Goal: Information Seeking & Learning: Compare options

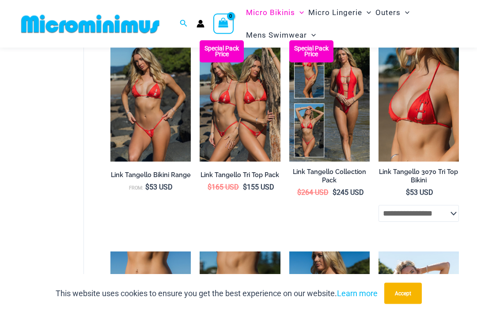
scroll to position [749, 0]
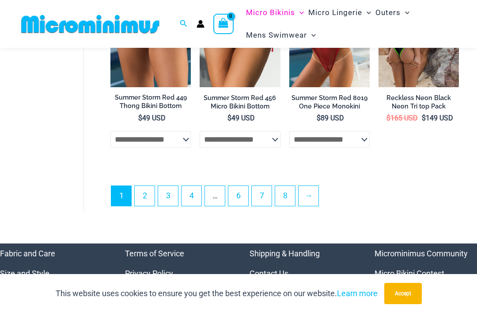
scroll to position [1893, 0]
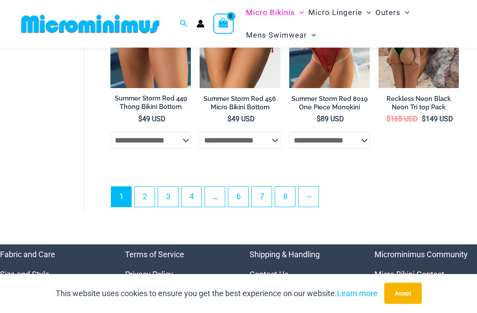
click at [145, 195] on link "2" at bounding box center [145, 197] width 20 height 20
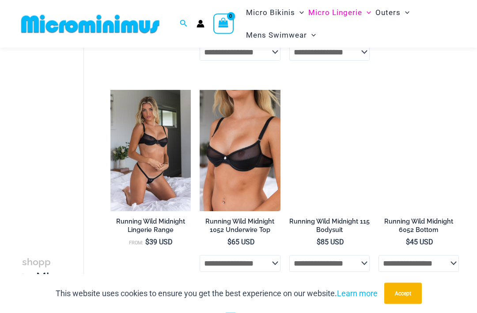
scroll to position [319, 0]
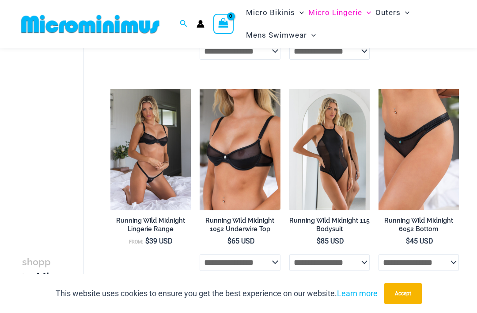
click at [111, 89] on img at bounding box center [111, 89] width 0 height 0
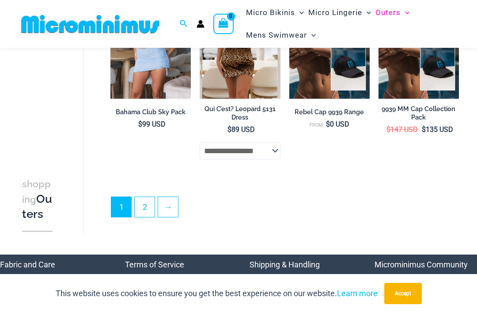
scroll to position [1689, 0]
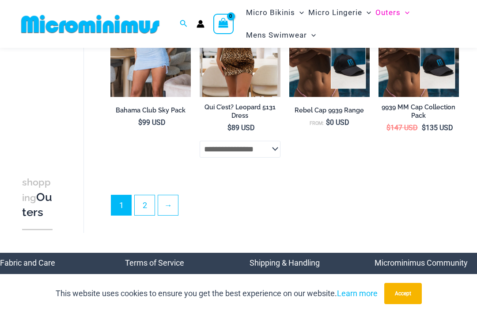
click at [145, 205] on link "2" at bounding box center [145, 205] width 20 height 20
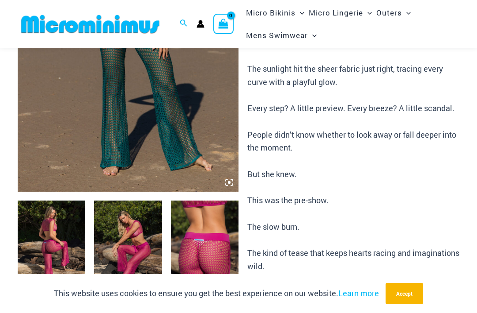
scroll to position [255, 0]
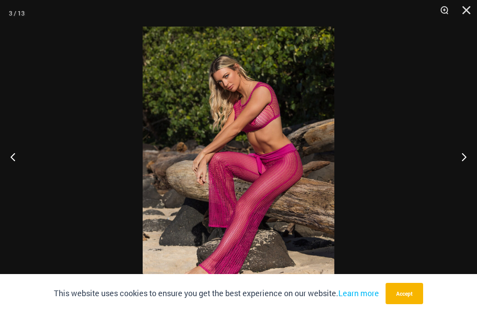
scroll to position [283, 0]
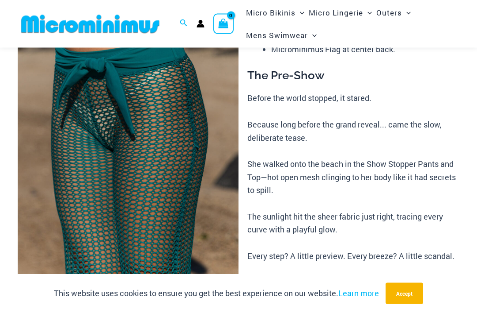
scroll to position [93, 0]
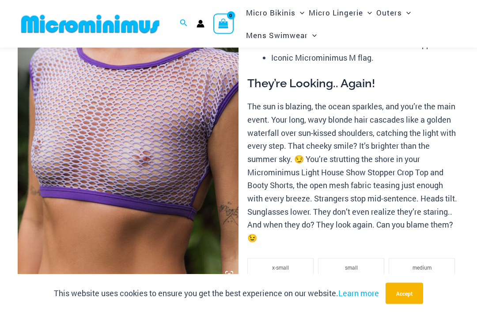
scroll to position [122, 0]
click at [88, 93] on img at bounding box center [128, 117] width 221 height 332
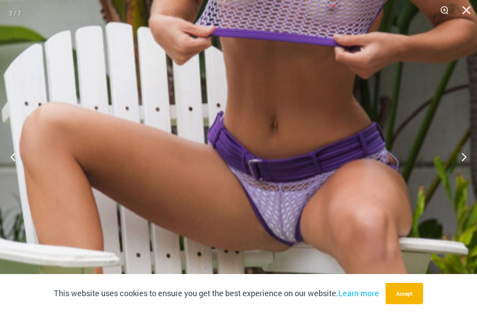
click at [226, 167] on img at bounding box center [272, 192] width 718 height 1077
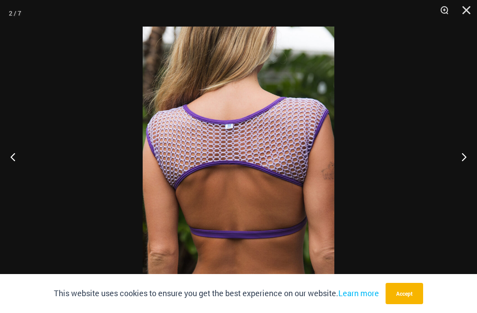
scroll to position [151, 0]
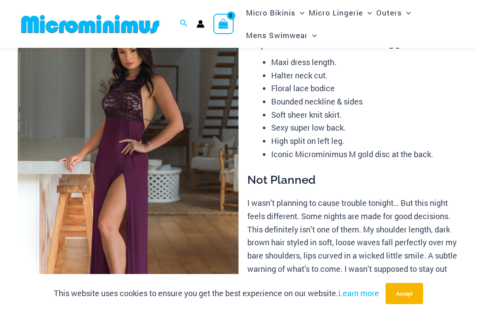
scroll to position [66, 0]
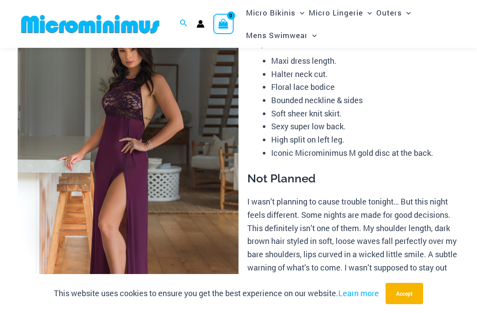
click at [103, 126] on img at bounding box center [128, 174] width 221 height 332
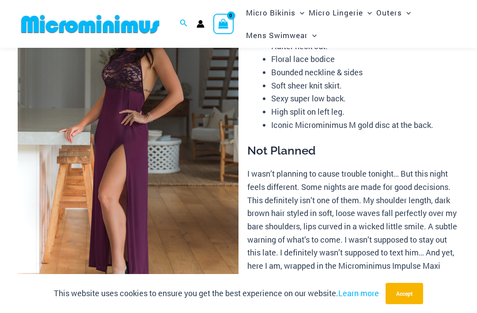
scroll to position [95, 0]
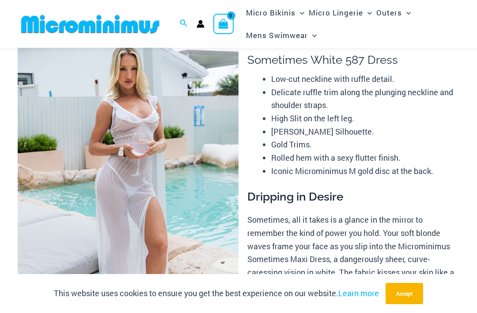
scroll to position [50, 0]
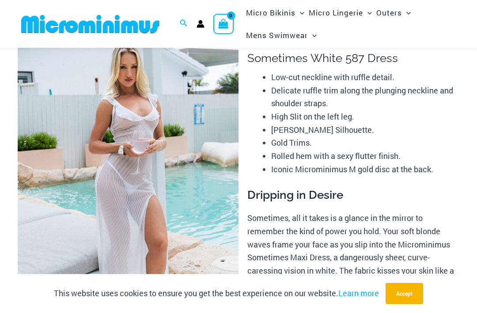
click at [102, 104] on img at bounding box center [128, 190] width 221 height 332
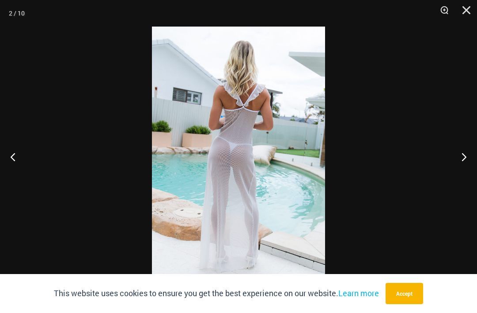
scroll to position [78, 0]
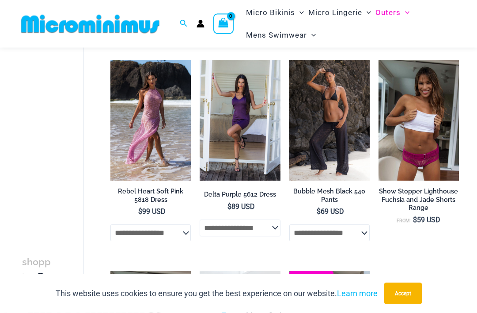
scroll to position [472, 0]
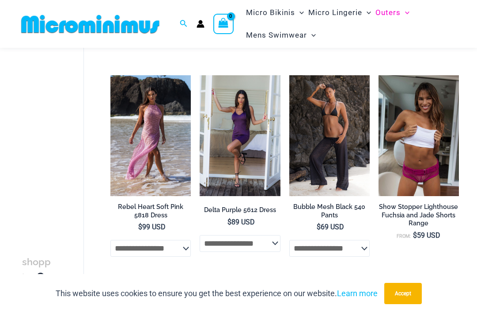
click at [96, 146] on div "Home » Outerwear » Page 2 Filters Special Pack Price 9939 MM Cap White and Pink…" at bounding box center [272, 76] width 376 height 910
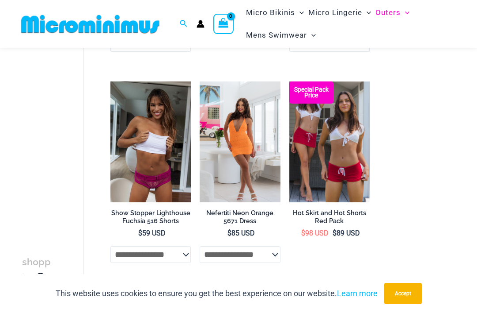
scroll to position [500, 0]
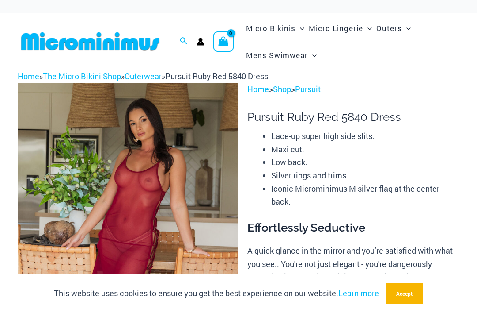
click at [118, 112] on img at bounding box center [128, 249] width 221 height 332
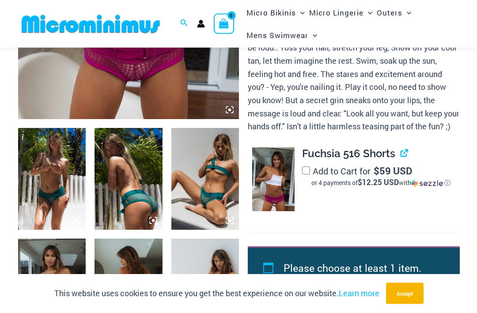
scroll to position [286, 0]
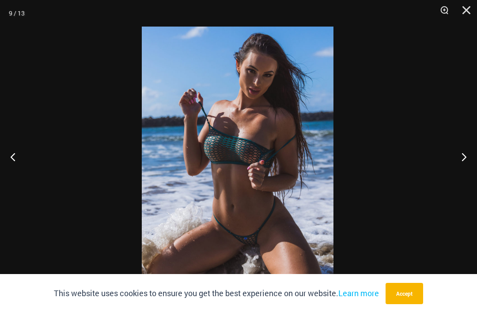
click at [119, 171] on div at bounding box center [237, 156] width 477 height 313
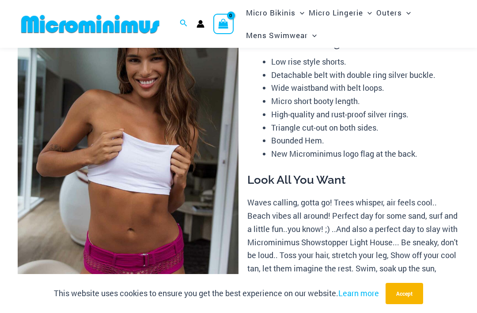
scroll to position [0, 0]
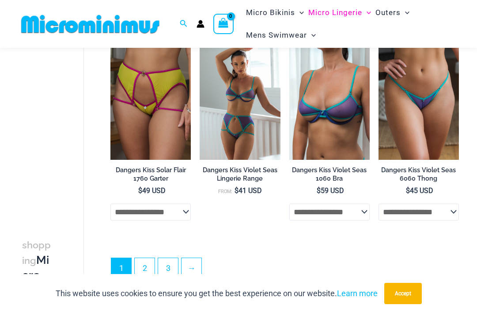
scroll to position [1642, 0]
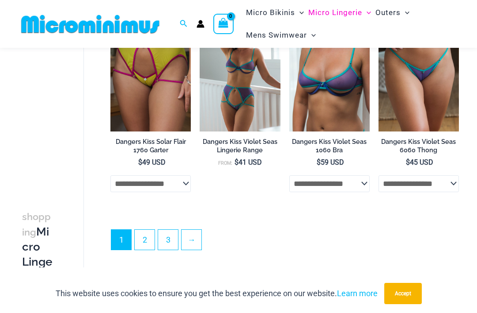
click at [145, 240] on link "2" at bounding box center [145, 239] width 20 height 20
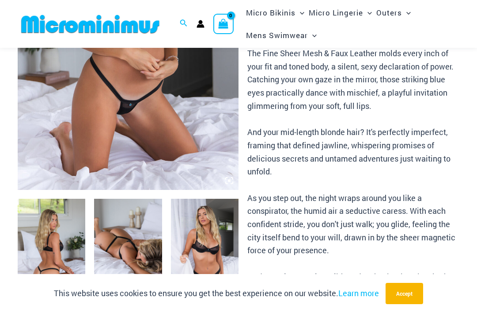
scroll to position [216, 0]
click at [66, 117] on img at bounding box center [128, 24] width 221 height 332
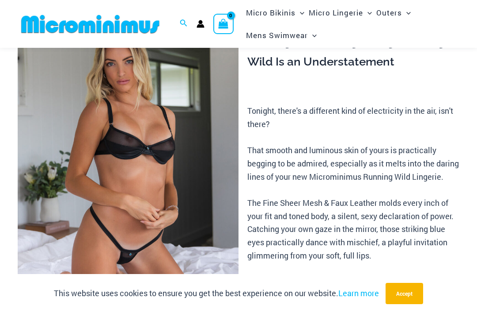
scroll to position [65, 0]
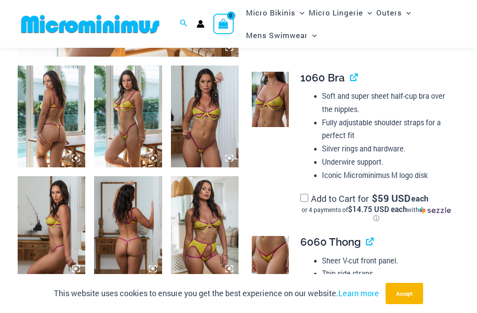
scroll to position [350, 0]
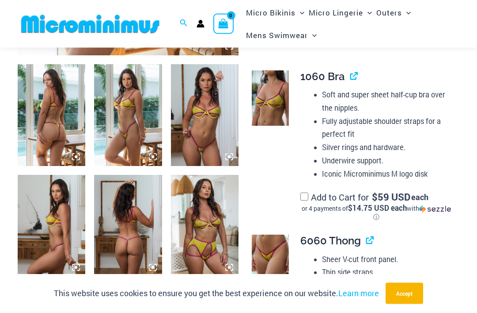
click at [46, 131] on img at bounding box center [52, 116] width 68 height 102
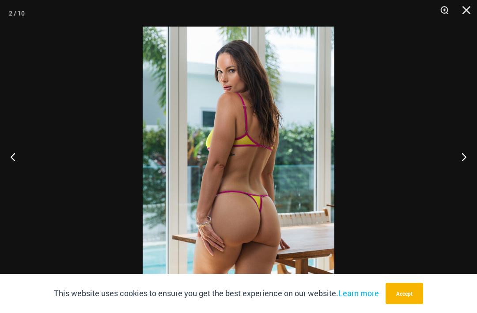
click at [89, 121] on div at bounding box center [238, 156] width 477 height 313
click at [106, 134] on div at bounding box center [238, 156] width 477 height 313
click at [466, 10] on button "Close" at bounding box center [464, 13] width 22 height 27
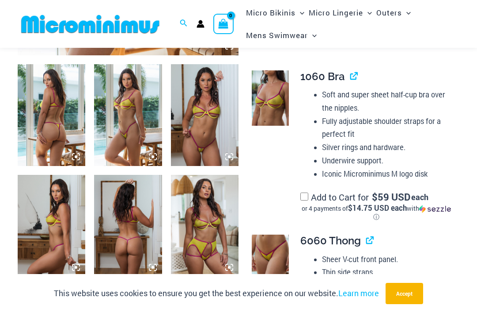
click at [65, 103] on img at bounding box center [52, 115] width 68 height 102
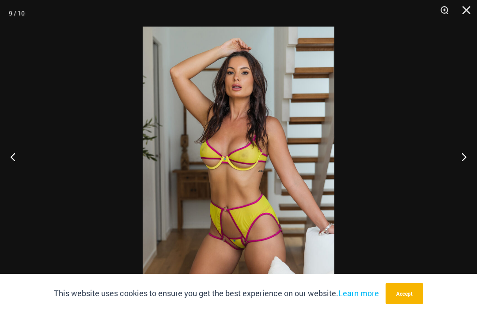
scroll to position [378, 0]
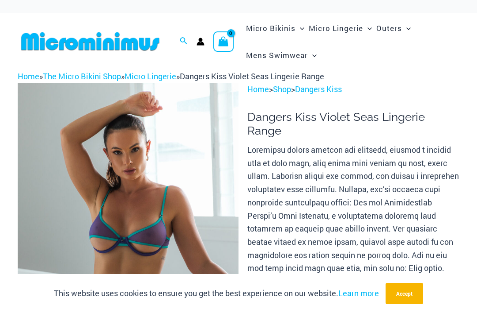
click at [98, 164] on img at bounding box center [128, 249] width 221 height 332
click at [99, 172] on img at bounding box center [128, 249] width 221 height 332
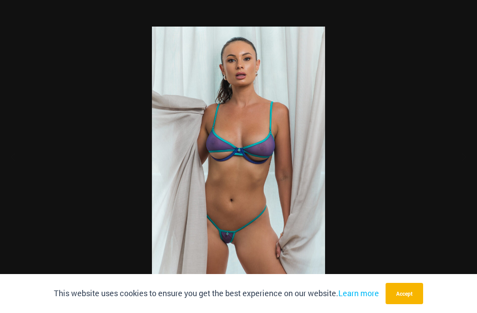
click at [200, 4] on div at bounding box center [238, 156] width 477 height 313
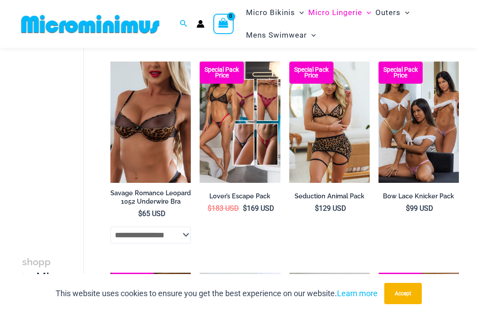
scroll to position [1602, 0]
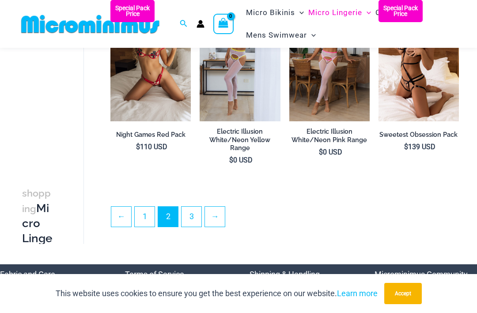
click at [194, 226] on link "3" at bounding box center [192, 216] width 20 height 20
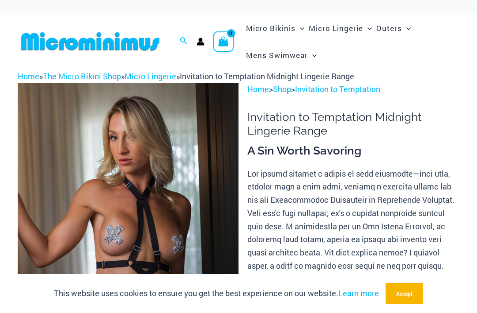
click at [80, 156] on img at bounding box center [128, 249] width 221 height 332
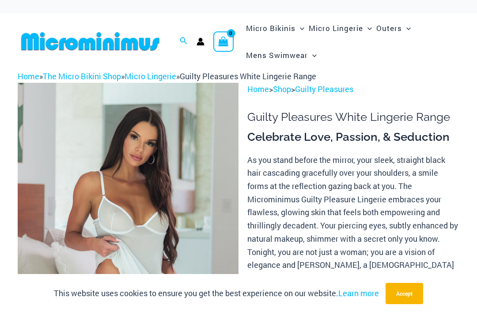
click at [88, 140] on img at bounding box center [128, 249] width 221 height 332
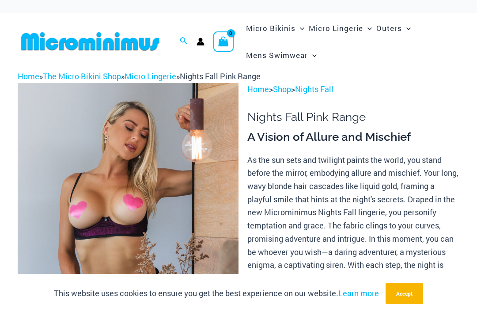
click at [80, 124] on img at bounding box center [128, 249] width 221 height 332
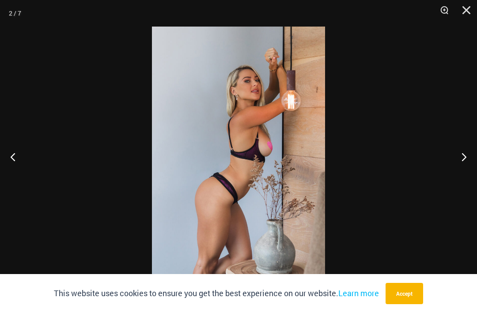
click at [127, 130] on div at bounding box center [238, 156] width 477 height 313
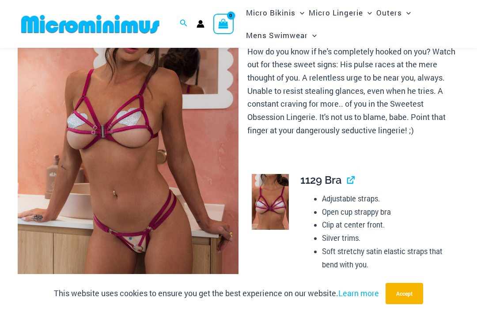
scroll to position [78, 0]
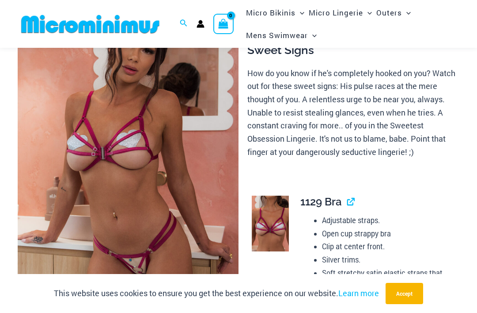
click at [84, 135] on img at bounding box center [128, 162] width 221 height 332
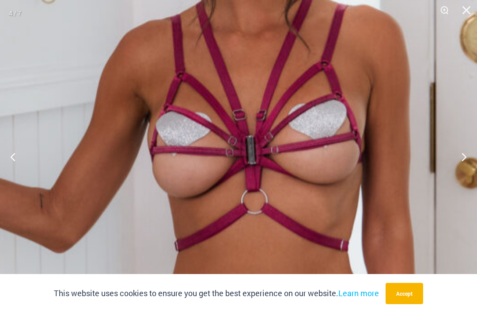
click at [231, 145] on img at bounding box center [250, 213] width 623 height 935
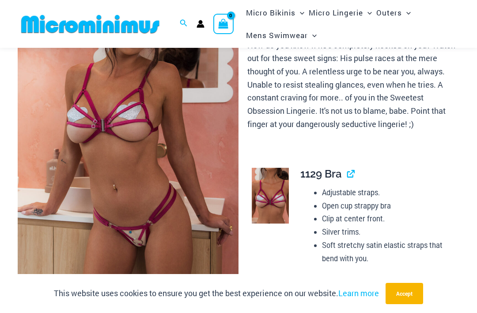
scroll to position [106, 0]
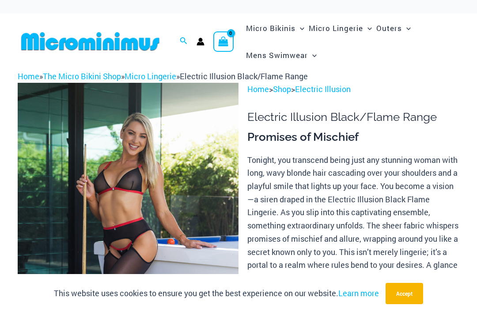
click at [95, 129] on img at bounding box center [128, 249] width 221 height 332
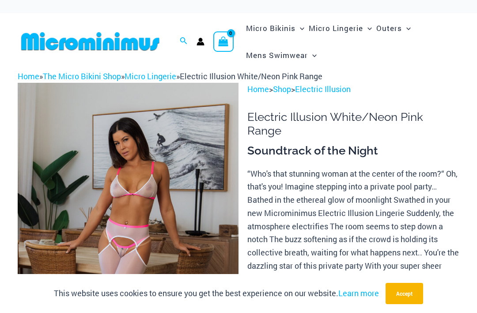
click at [105, 112] on img at bounding box center [128, 249] width 221 height 332
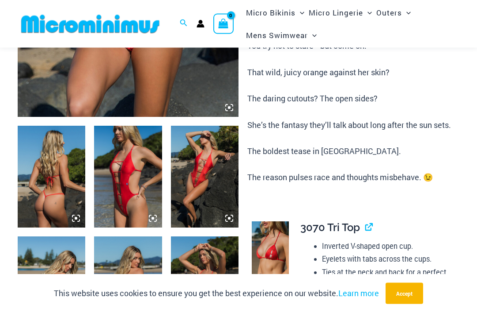
scroll to position [290, 0]
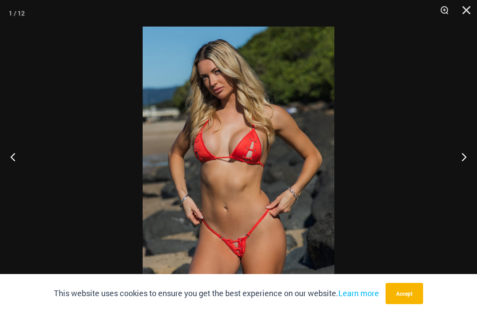
click at [403, 304] on button "Accept" at bounding box center [405, 293] width 38 height 21
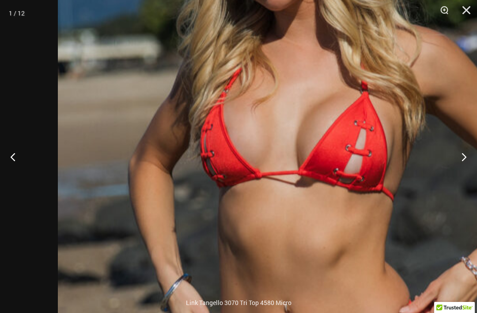
click at [212, 141] on img at bounding box center [324, 210] width 532 height 798
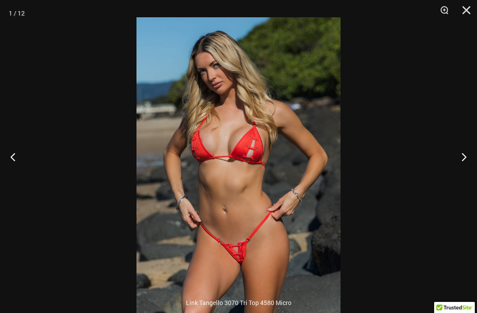
click at [168, 78] on img at bounding box center [239, 170] width 204 height 306
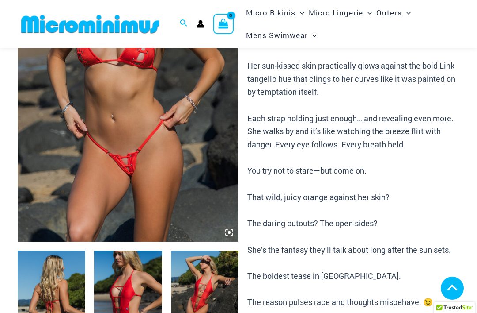
scroll to position [165, 0]
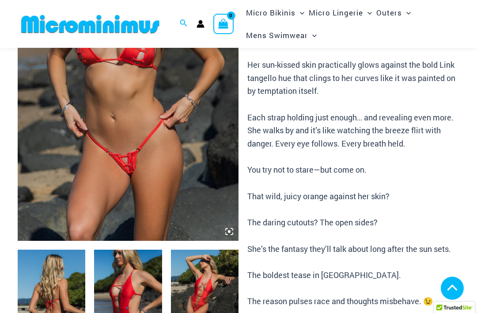
click at [80, 125] on img at bounding box center [128, 75] width 221 height 332
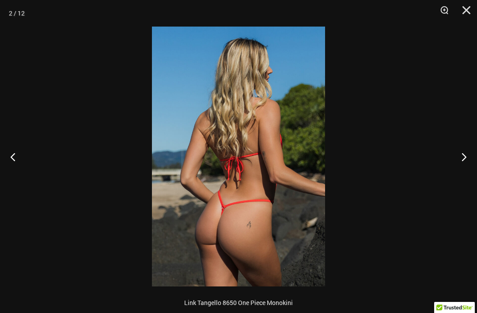
click at [202, 49] on img at bounding box center [238, 157] width 173 height 260
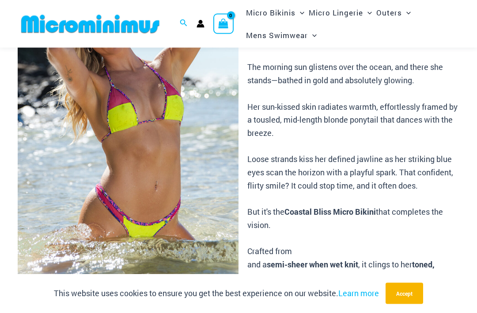
scroll to position [111, 0]
click at [85, 129] on img at bounding box center [128, 130] width 221 height 334
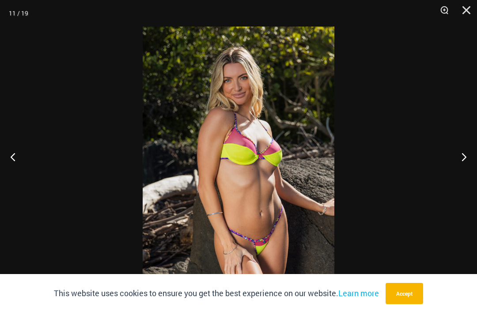
scroll to position [139, 0]
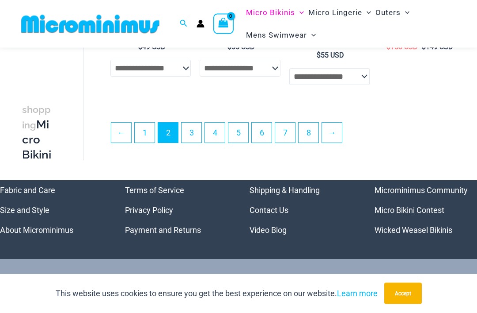
scroll to position [1726, 0]
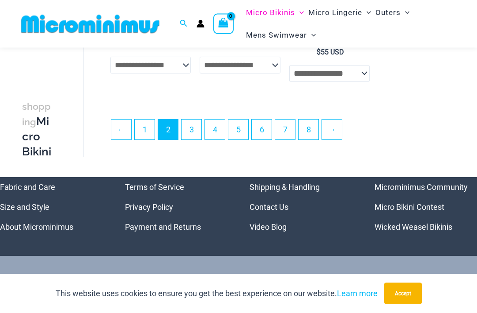
click at [198, 137] on link "3" at bounding box center [192, 130] width 20 height 20
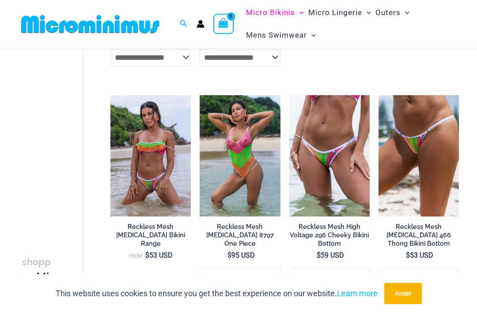
scroll to position [1592, 0]
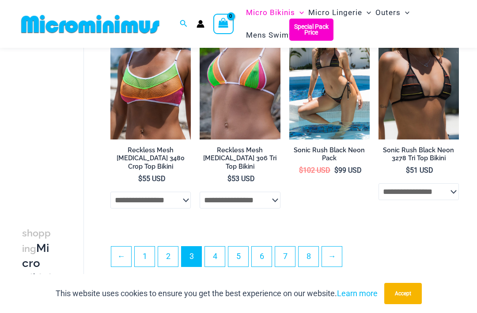
click at [214, 262] on link "4" at bounding box center [215, 256] width 20 height 20
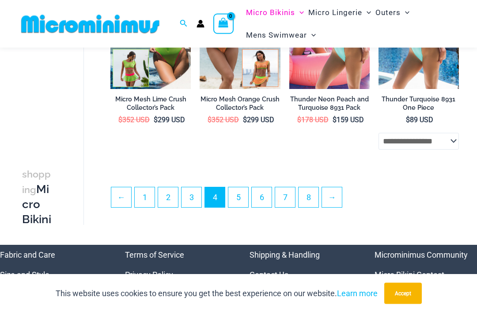
scroll to position [1604, 0]
click at [242, 206] on link "5" at bounding box center [239, 197] width 20 height 20
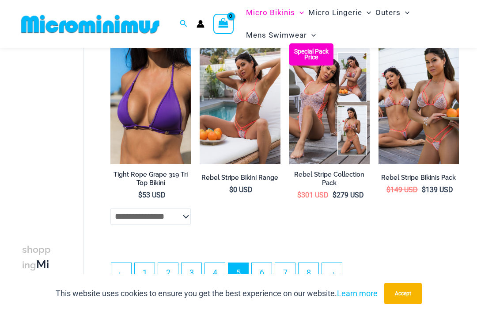
scroll to position [1582, 0]
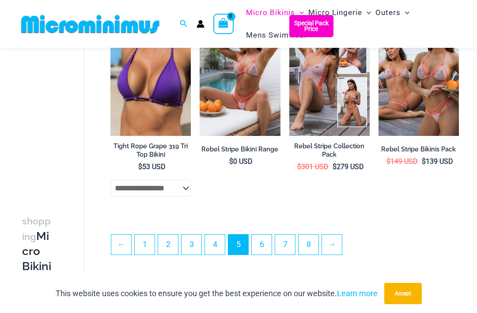
click at [263, 249] on link "6" at bounding box center [262, 244] width 20 height 20
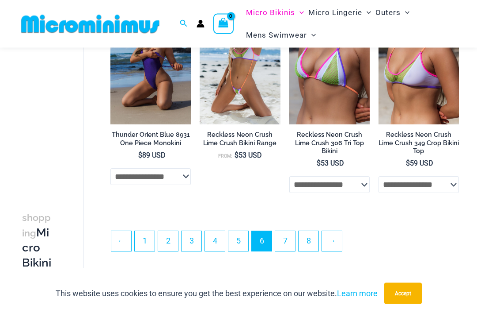
scroll to position [1585, 0]
click at [290, 233] on link "7" at bounding box center [285, 242] width 20 height 20
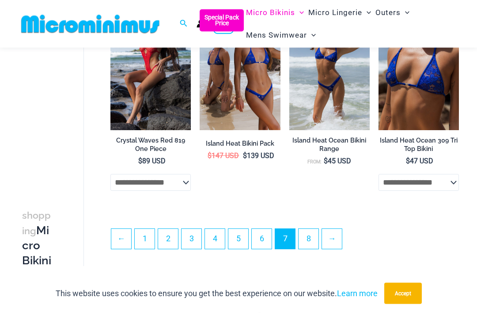
scroll to position [1588, 0]
click at [305, 240] on link "8" at bounding box center [309, 239] width 20 height 20
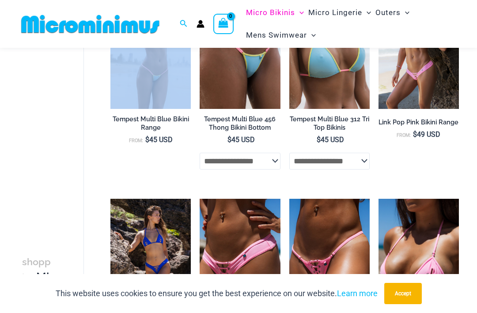
scroll to position [507, 0]
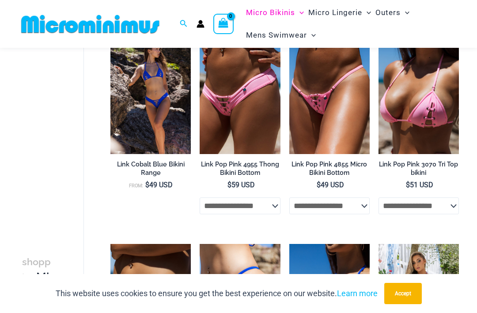
click at [88, 137] on div "**********" at bounding box center [272, 248] width 376 height 1324
